Goal: Transaction & Acquisition: Purchase product/service

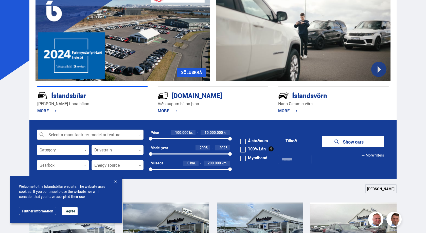
click at [107, 132] on div at bounding box center [90, 135] width 107 height 10
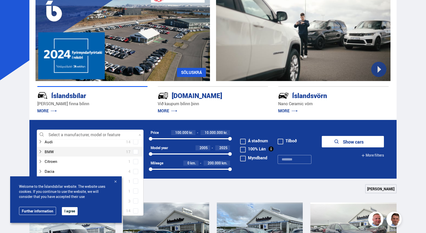
scroll to position [67, 0]
type input "*"
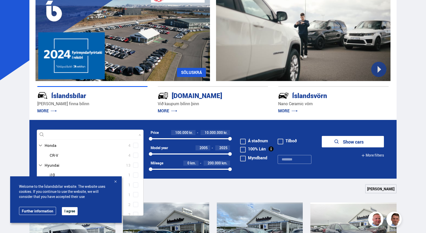
scroll to position [8, 0]
click at [113, 179] on div "Welcome to the Íslandsbílar website. The website uses cookies. If you continue …" at bounding box center [66, 199] width 112 height 46
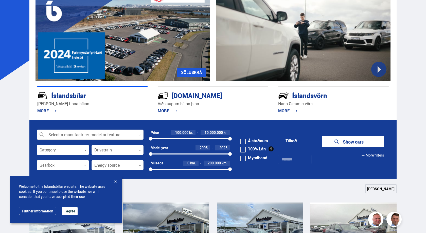
click at [114, 180] on div at bounding box center [115, 181] width 5 height 5
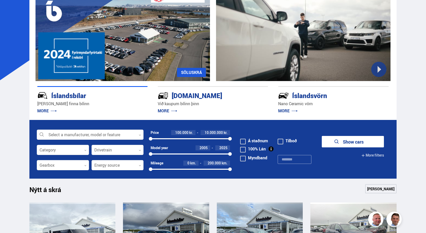
click at [77, 129] on form "Select a manufacturer, model or feature 0 Category 0 Drivetrain 0 Price 100.000…" at bounding box center [213, 149] width 368 height 59
click at [75, 132] on div at bounding box center [90, 135] width 107 height 10
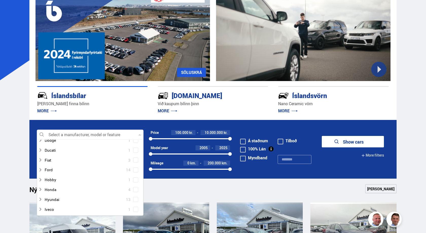
scroll to position [75, 0]
click at [60, 196] on div at bounding box center [85, 196] width 94 height 7
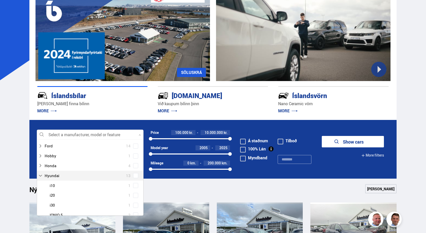
scroll to position [108, 0]
click at [58, 182] on div at bounding box center [95, 182] width 94 height 7
click at [49, 179] on div at bounding box center [95, 182] width 94 height 7
click at [51, 184] on div at bounding box center [95, 182] width 94 height 7
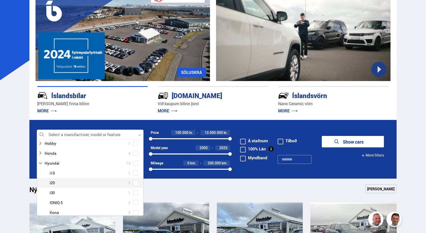
click at [137, 183] on span at bounding box center [135, 182] width 5 height 5
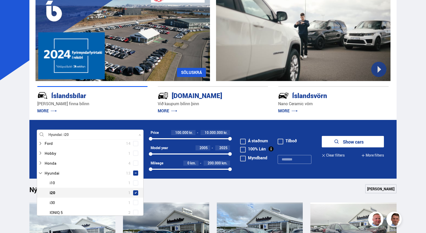
scroll to position [118, 0]
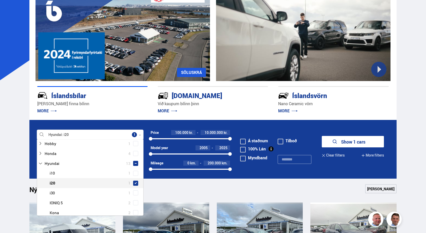
click at [345, 142] on button "Show 1 cars" at bounding box center [353, 141] width 62 height 11
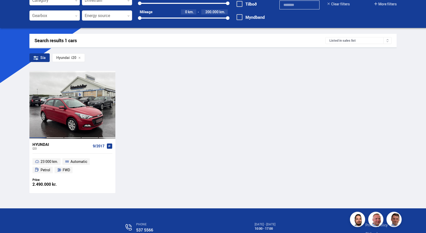
scroll to position [52, 0]
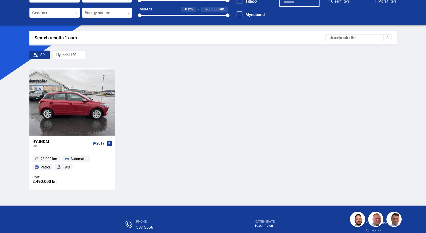
click at [60, 120] on div at bounding box center [54, 102] width 17 height 68
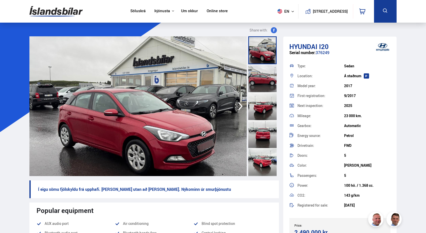
click at [236, 103] on img at bounding box center [138, 106] width 218 height 140
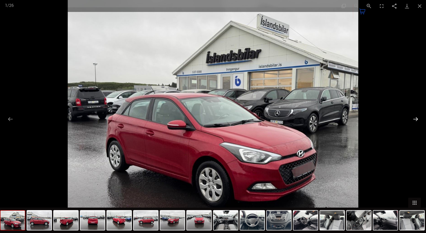
click at [418, 119] on button "Next slide" at bounding box center [416, 119] width 11 height 10
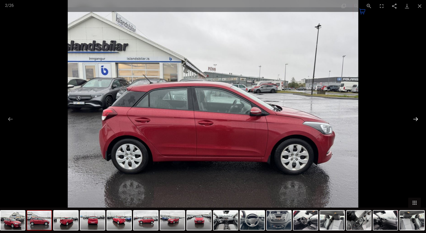
click at [413, 119] on button "Next slide" at bounding box center [416, 119] width 11 height 10
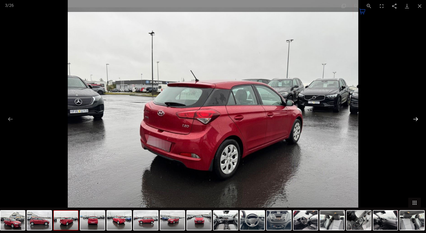
click at [413, 119] on button "Next slide" at bounding box center [416, 119] width 11 height 10
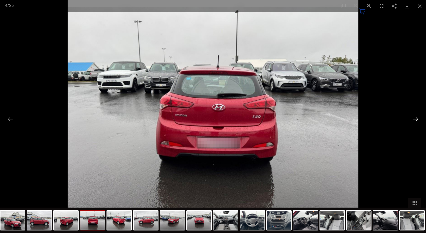
click at [413, 119] on button "Next slide" at bounding box center [416, 119] width 11 height 10
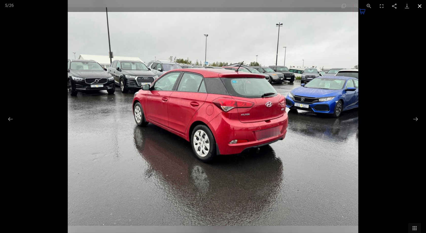
click at [420, 8] on button "Close gallery" at bounding box center [420, 6] width 13 height 12
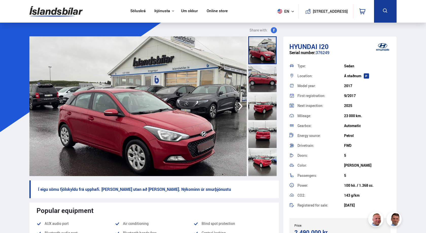
drag, startPoint x: 352, startPoint y: 115, endPoint x: 344, endPoint y: 114, distance: 8.2
click at [344, 114] on div "Mileage: 23 000 km." at bounding box center [340, 116] width 101 height 10
drag, startPoint x: 356, startPoint y: 116, endPoint x: 340, endPoint y: 117, distance: 16.0
click at [340, 117] on div "Mileage: 23 000 km." at bounding box center [340, 116] width 101 height 10
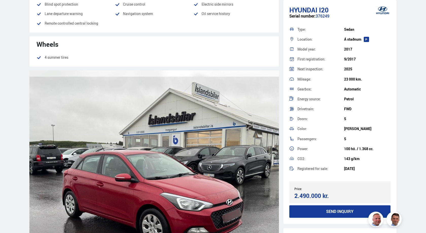
scroll to position [440, 0]
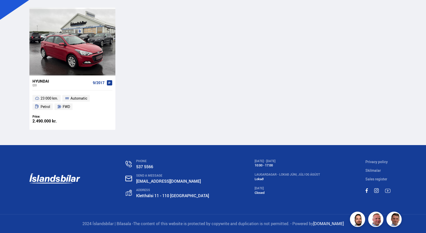
scroll to position [106, 0]
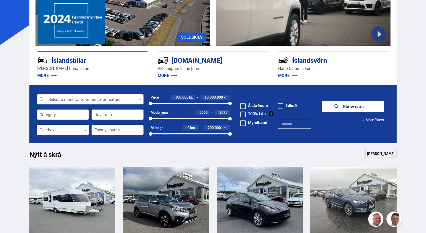
scroll to position [40, 0]
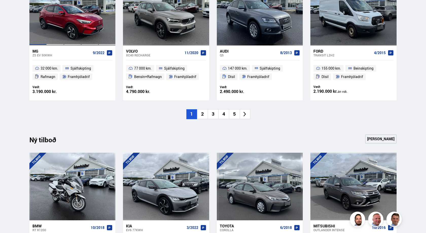
scroll to position [492, 0]
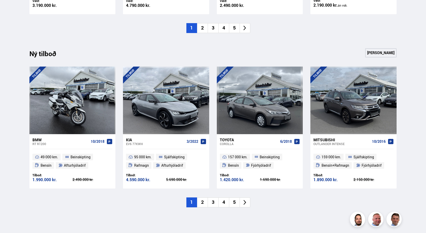
click at [205, 205] on li "2" at bounding box center [202, 202] width 11 height 10
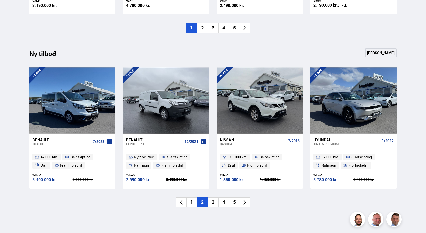
click at [215, 202] on li "3" at bounding box center [213, 202] width 11 height 10
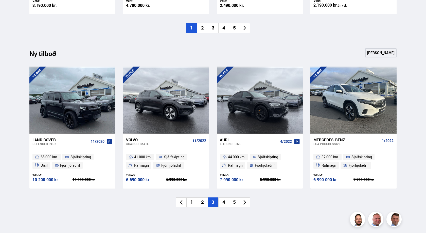
click at [234, 199] on li "5" at bounding box center [234, 202] width 11 height 10
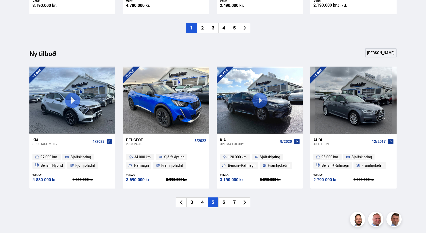
click at [225, 27] on li "4" at bounding box center [224, 28] width 11 height 10
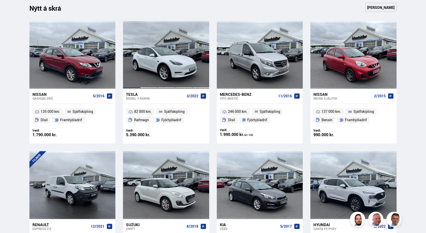
scroll to position [104, 0]
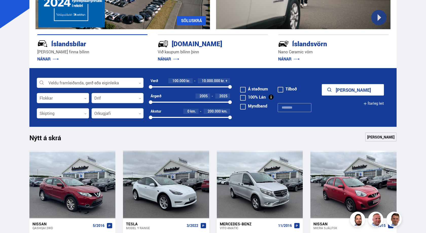
click at [84, 85] on div at bounding box center [90, 83] width 107 height 10
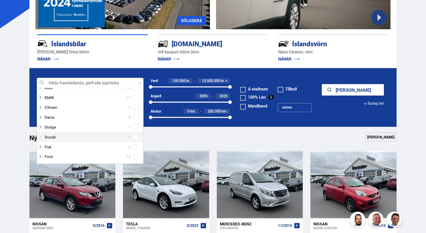
scroll to position [67, 0]
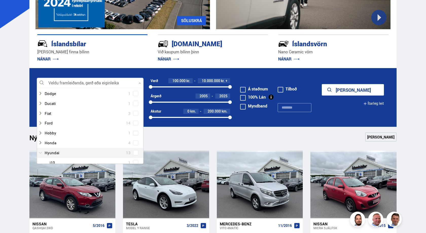
click at [56, 152] on div at bounding box center [85, 152] width 94 height 7
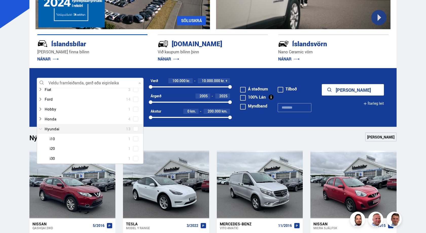
scroll to position [101, 0]
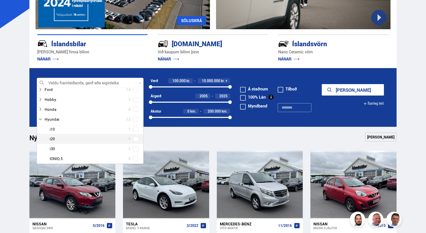
click at [55, 140] on div at bounding box center [95, 138] width 94 height 7
click at [135, 137] on span at bounding box center [135, 138] width 5 height 5
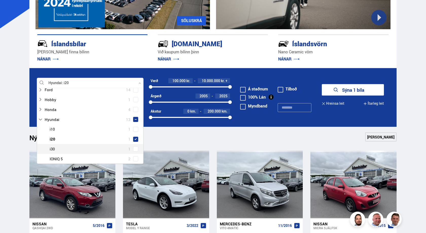
click at [366, 94] on button "Sýna 1 bíla" at bounding box center [353, 89] width 62 height 11
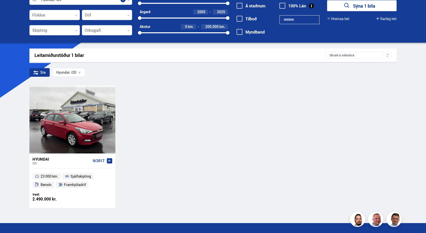
scroll to position [26, 0]
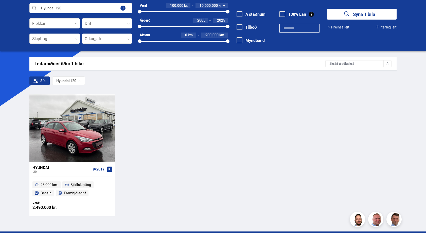
click at [83, 64] on div "Leitarniðurstöður 1 bílar" at bounding box center [180, 63] width 291 height 5
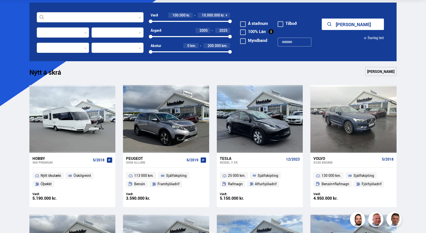
scroll to position [49, 0]
